Goal: Information Seeking & Learning: Check status

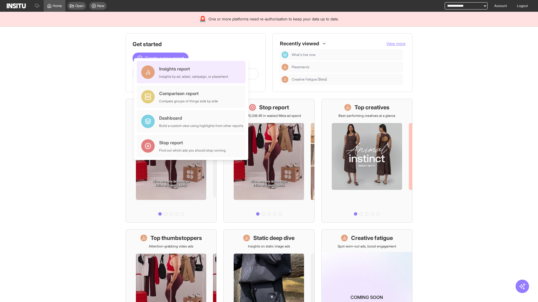
click at [192, 72] on div "Insights report Insights by ad, adset, campaign, or placement" at bounding box center [193, 72] width 69 height 13
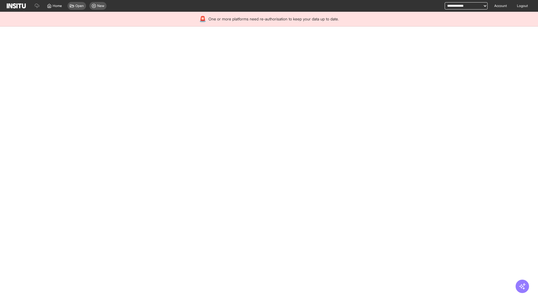
select select "**"
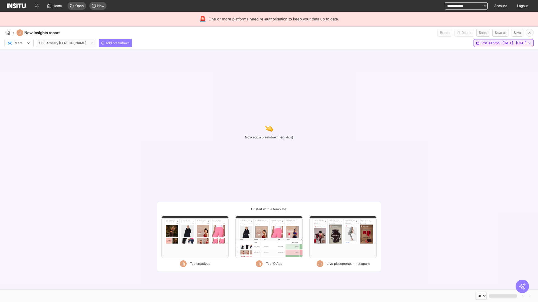
click at [490, 43] on span "Last 30 days - [DATE] - [DATE]" at bounding box center [503, 43] width 46 height 4
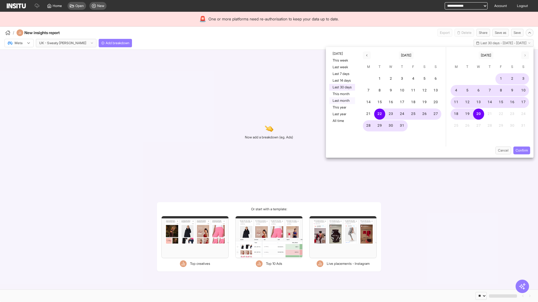
click at [341, 101] on button "Last month" at bounding box center [342, 100] width 26 height 7
